Goal: Transaction & Acquisition: Purchase product/service

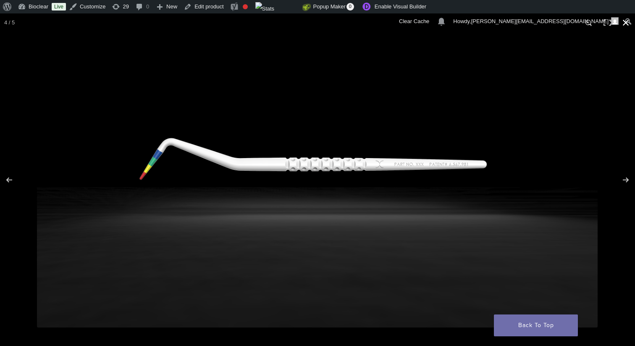
click at [627, 23] on button "Close (Esc)" at bounding box center [625, 22] width 18 height 18
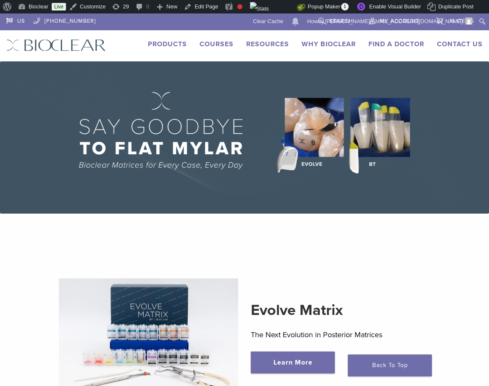
click at [174, 45] on link "Products" at bounding box center [167, 44] width 39 height 8
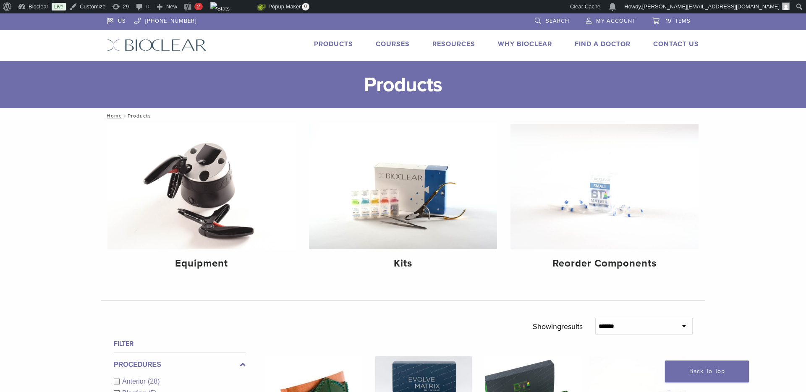
click at [488, 19] on span "Search" at bounding box center [558, 21] width 24 height 7
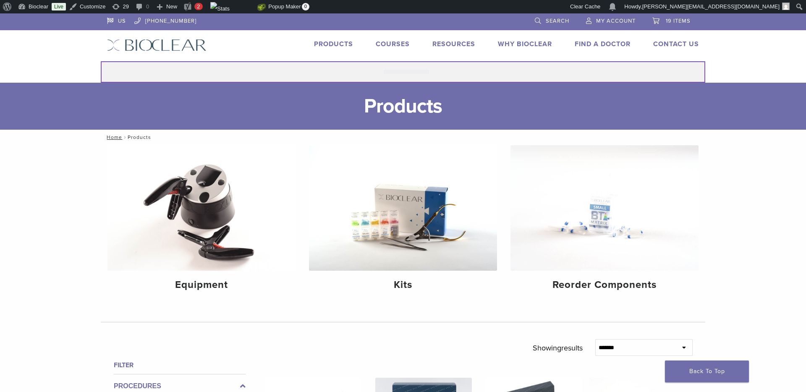
click at [427, 70] on input "Search for:" at bounding box center [403, 71] width 605 height 21
type input "*********"
click at [100, 61] on button "Search" at bounding box center [100, 61] width 0 height 0
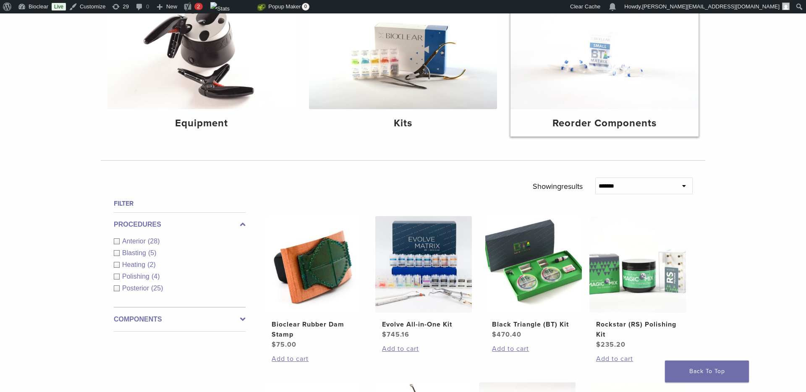
scroll to position [163, 0]
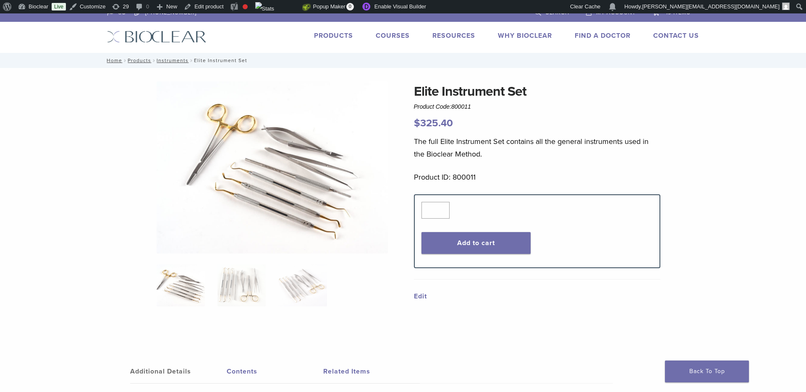
scroll to position [10, 0]
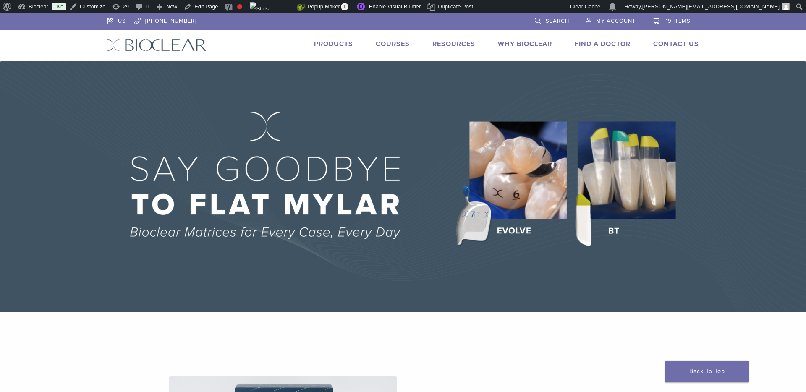
click at [339, 41] on link "Products" at bounding box center [333, 44] width 39 height 8
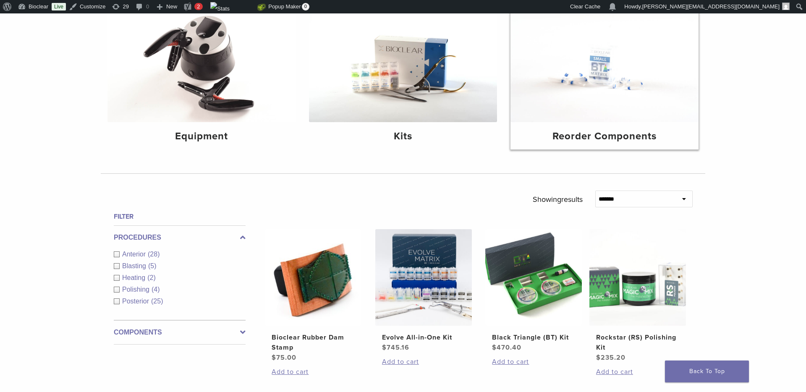
scroll to position [128, 0]
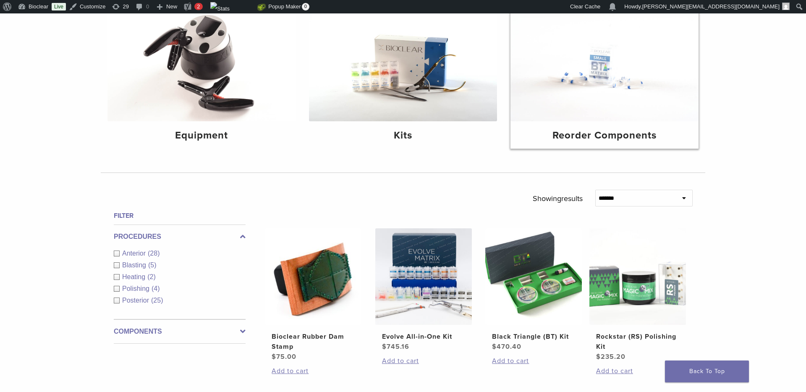
click at [572, 114] on img at bounding box center [605, 59] width 188 height 126
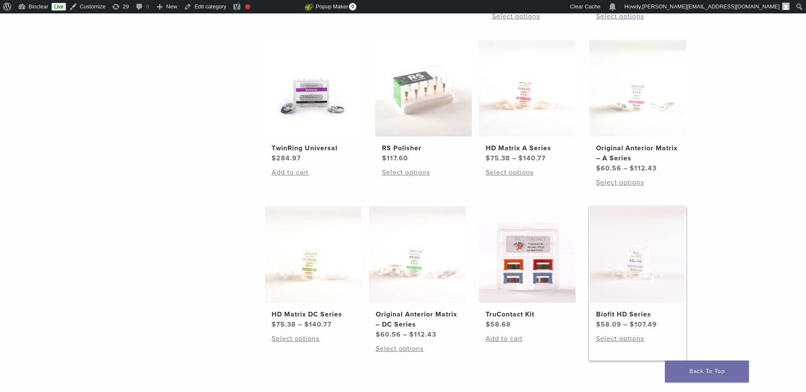
scroll to position [346, 0]
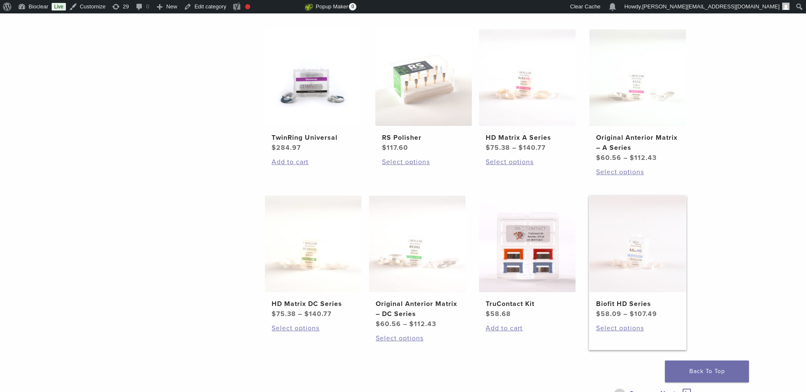
click at [626, 224] on img at bounding box center [638, 244] width 97 height 97
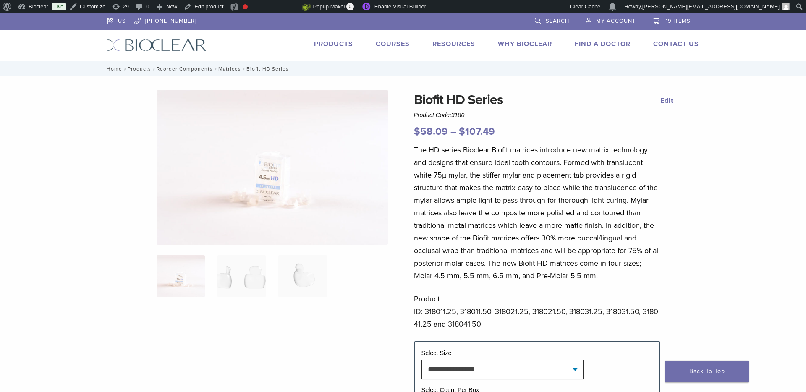
click at [549, 18] on span "Search" at bounding box center [558, 21] width 24 height 7
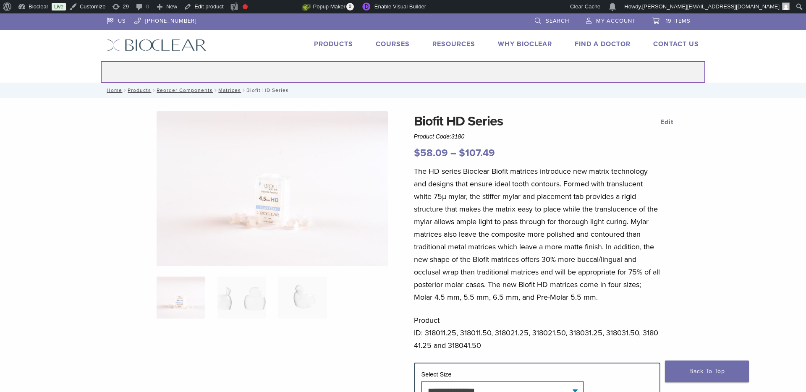
click at [418, 74] on input "Search for:" at bounding box center [403, 71] width 605 height 21
type input "******"
click at [100, 61] on button "Search" at bounding box center [100, 61] width 0 height 0
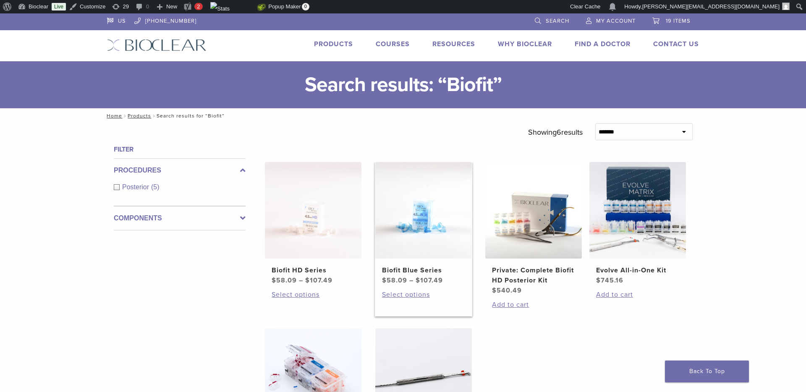
click at [409, 217] on img at bounding box center [423, 210] width 97 height 97
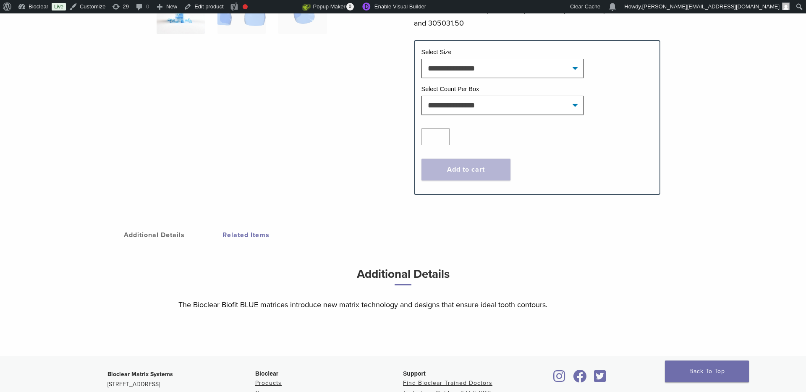
scroll to position [135, 0]
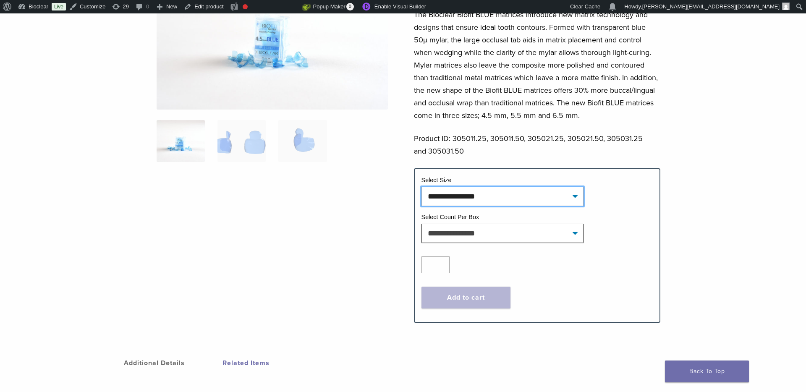
click at [463, 198] on select "**********" at bounding box center [503, 196] width 162 height 19
